Goal: Task Accomplishment & Management: Manage account settings

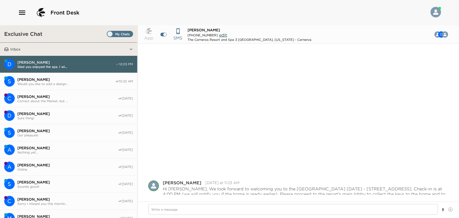
scroll to position [173, 0]
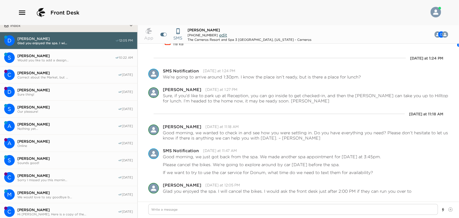
click at [30, 124] on span "[PERSON_NAME]" at bounding box center [67, 124] width 100 height 5
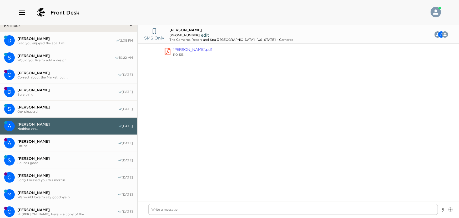
scroll to position [5, 0]
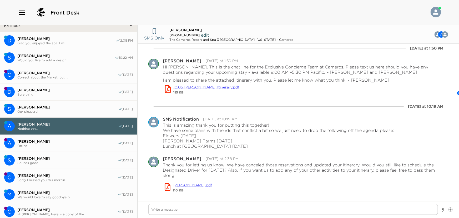
type textarea "x"
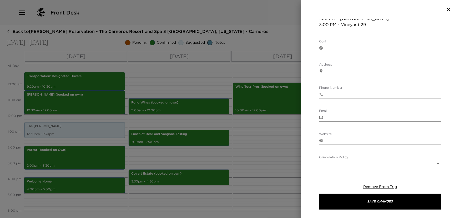
scroll to position [192, 0]
click at [449, 9] on icon "button" at bounding box center [449, 10] width 4 height 4
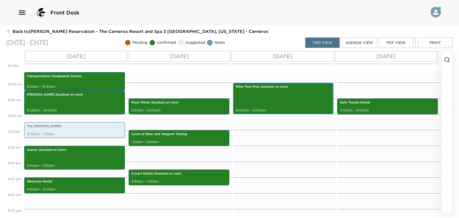
click at [261, 95] on div "Wine Tour Pros (booked on own) 10:00am - 12:00pm" at bounding box center [284, 98] width 98 height 30
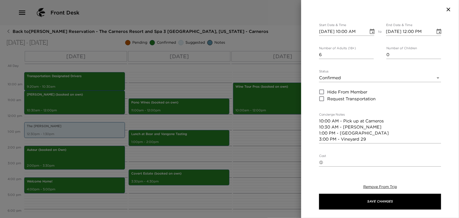
scroll to position [48, 0]
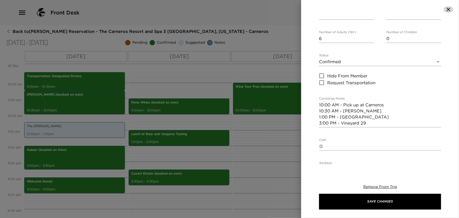
click at [448, 7] on icon "button" at bounding box center [448, 9] width 6 height 6
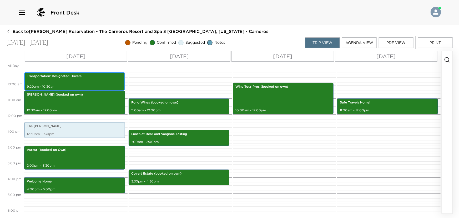
click at [75, 79] on div "Transportation: Designated Drivers 9:20am - 10:30am" at bounding box center [75, 81] width 98 height 17
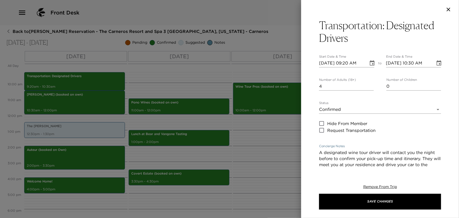
drag, startPoint x: 320, startPoint y: 152, endPoint x: 369, endPoint y: 150, distance: 48.9
click at [369, 150] on textarea "A designated wine tour driver will contact you the night before to confirm your…" at bounding box center [380, 167] width 122 height 36
paste textarea "Driver Boy | Phone: (209) 743-9241"
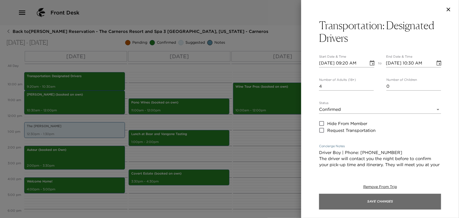
type textarea "Driver Boy | Phone: (209) 743-9241 The driver will contact you the night before…"
click at [331, 205] on button "Save Changes" at bounding box center [380, 202] width 122 height 16
